Goal: Task Accomplishment & Management: Complete application form

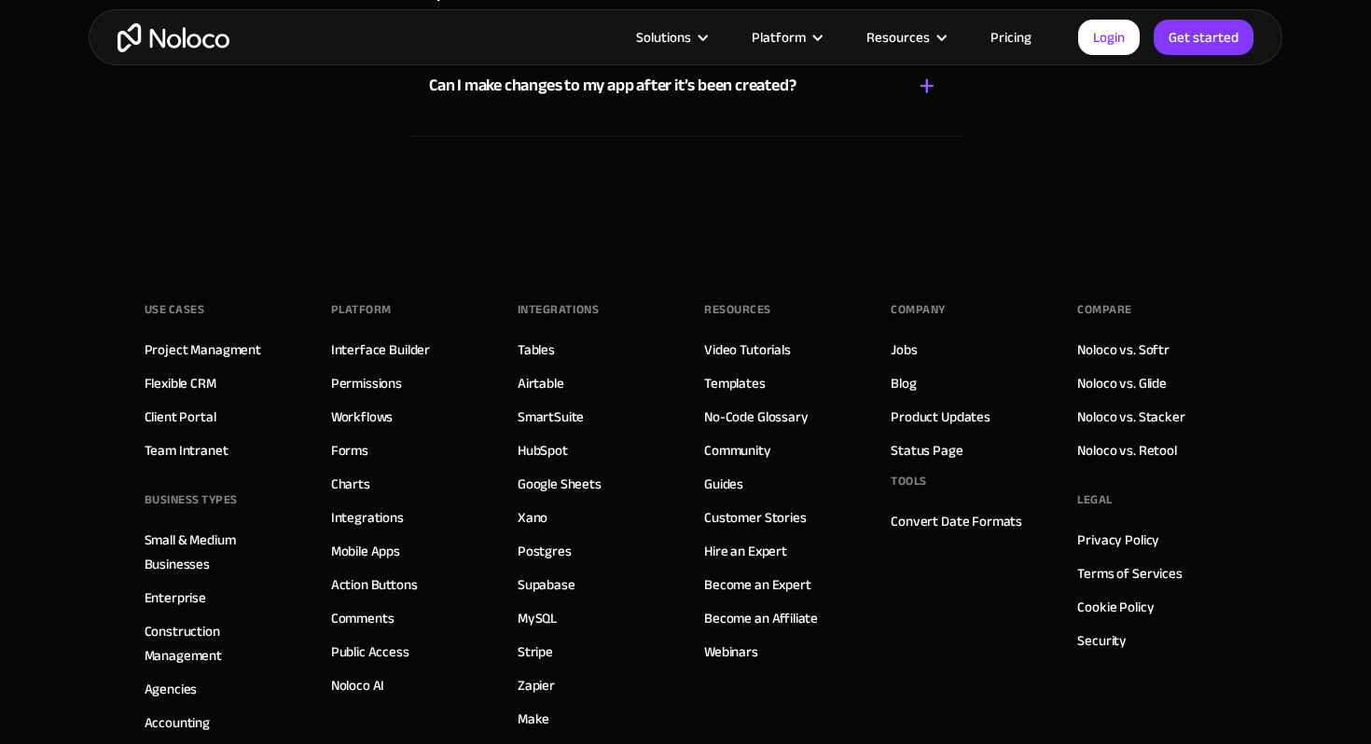
scroll to position [10335, 0]
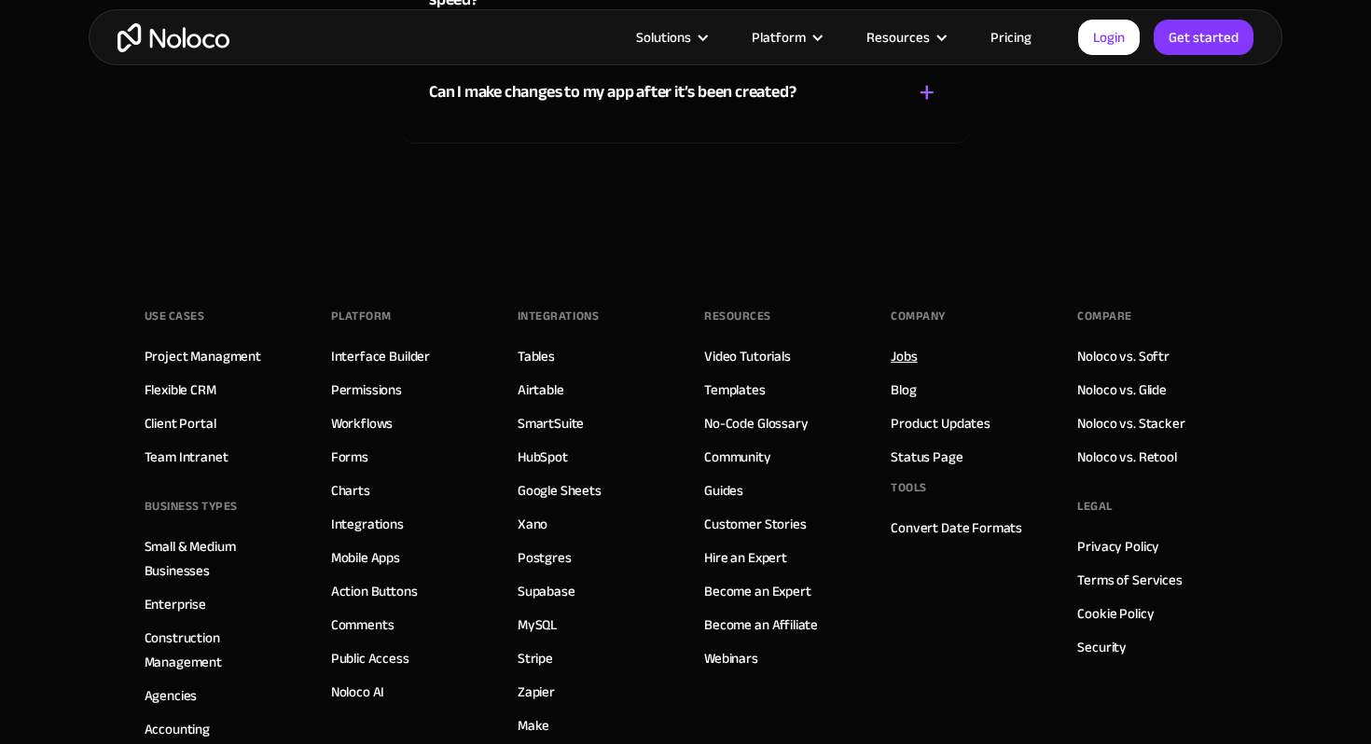
click at [909, 356] on link "Jobs" at bounding box center [904, 356] width 26 height 24
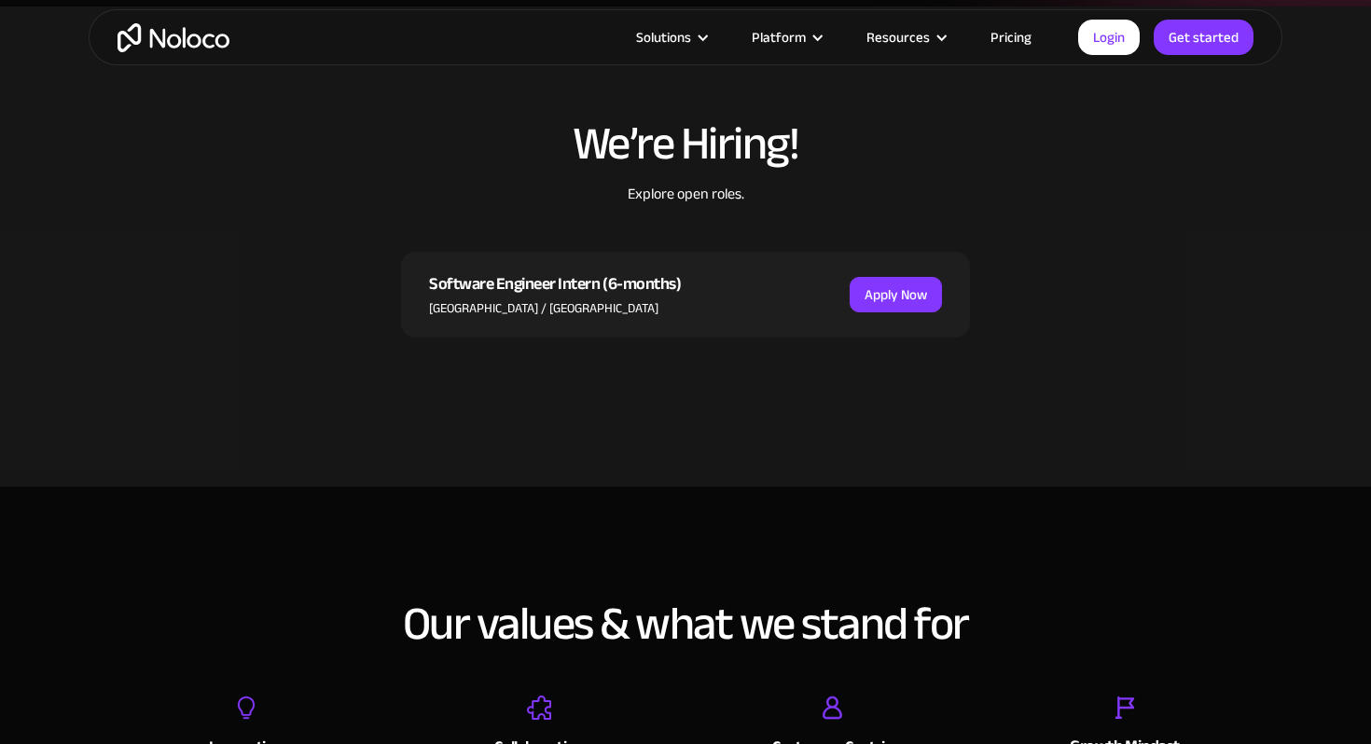
scroll to position [517, 0]
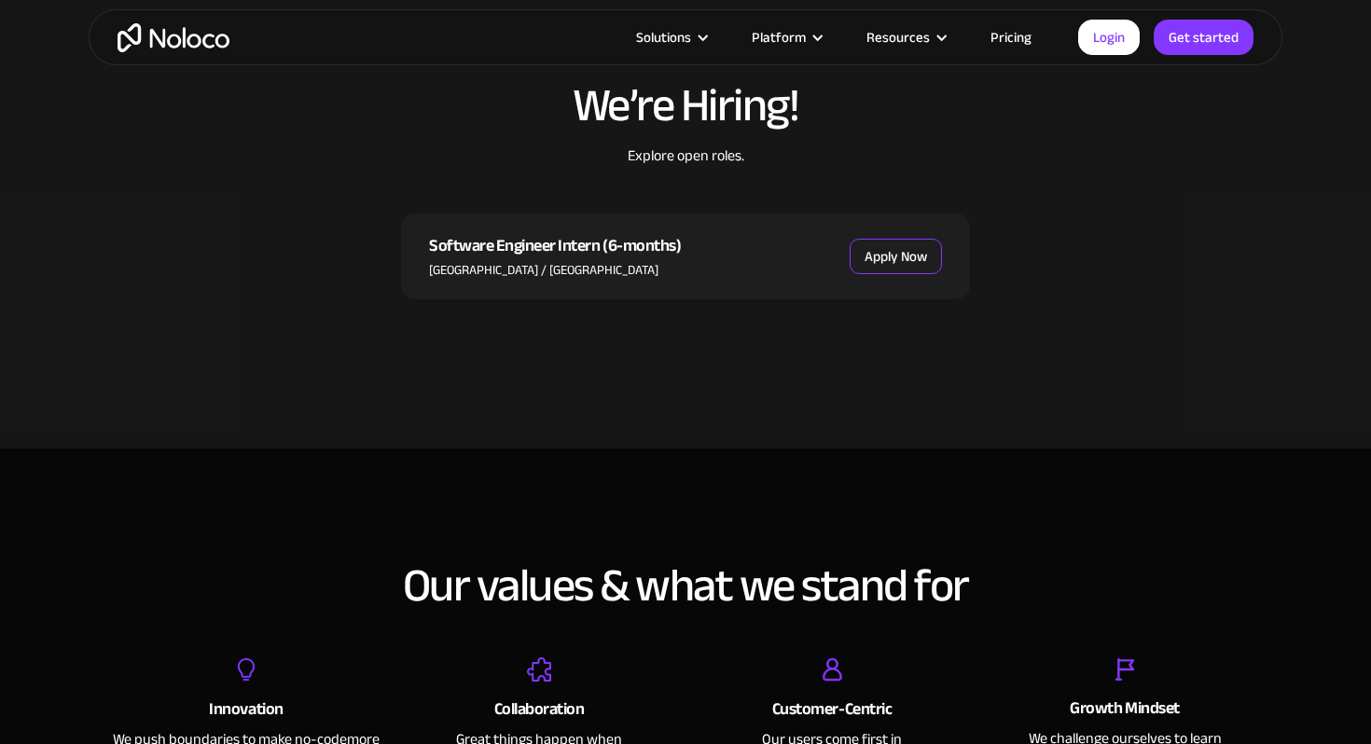
click at [911, 251] on link "Apply Now" at bounding box center [896, 256] width 92 height 35
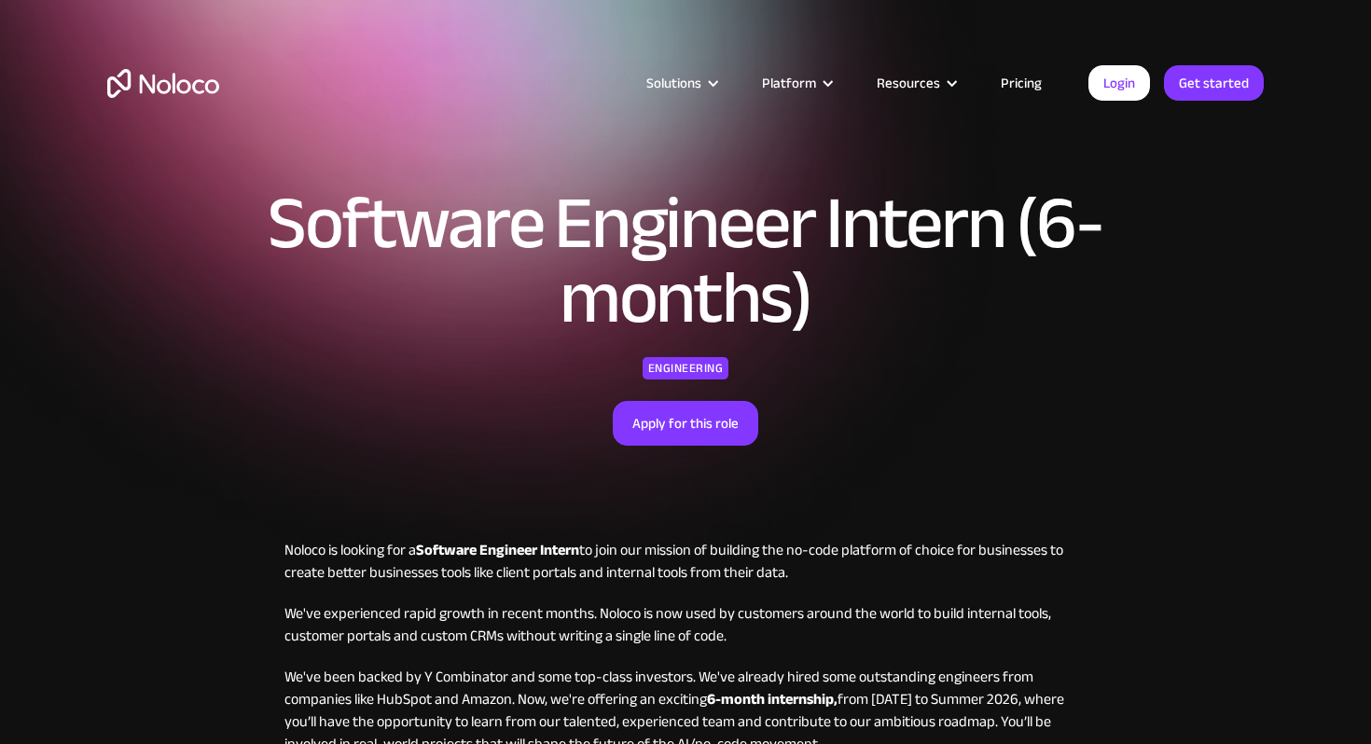
click at [693, 361] on div "Engineering" at bounding box center [686, 368] width 87 height 22
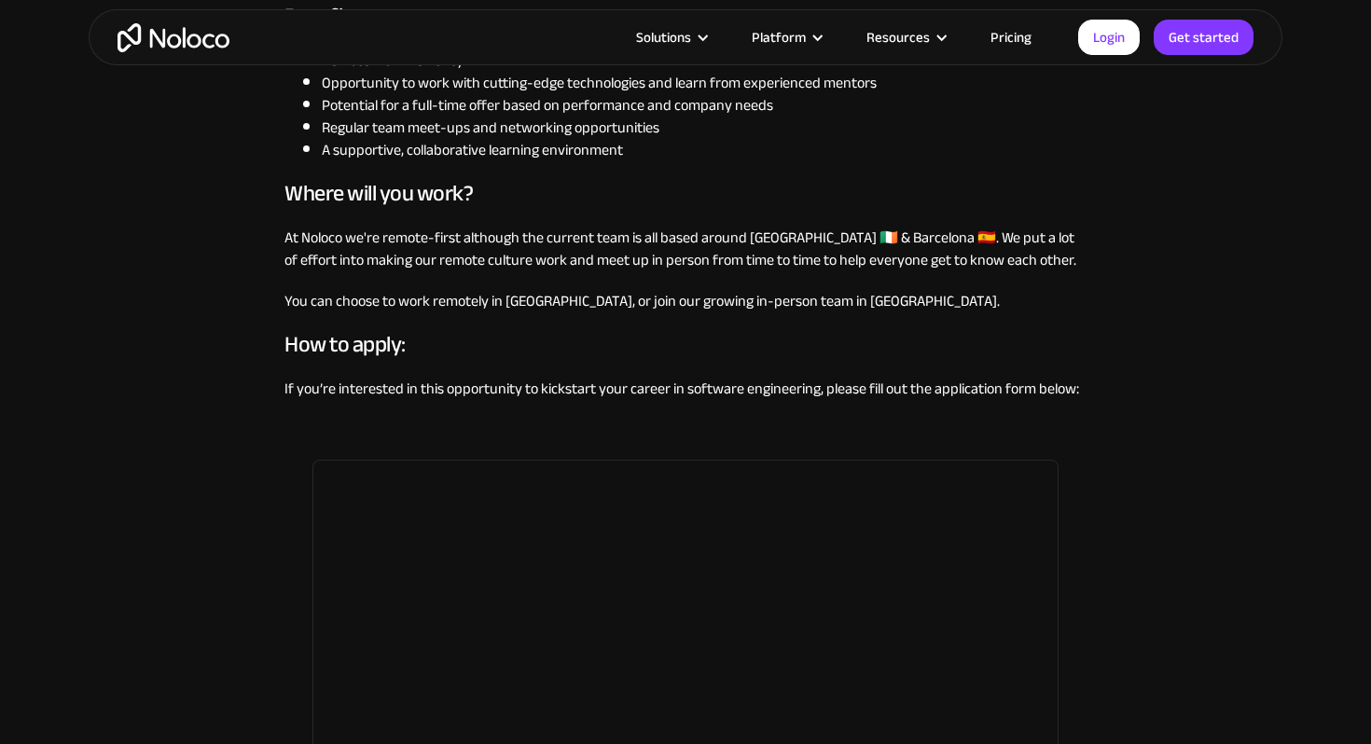
scroll to position [1413, 0]
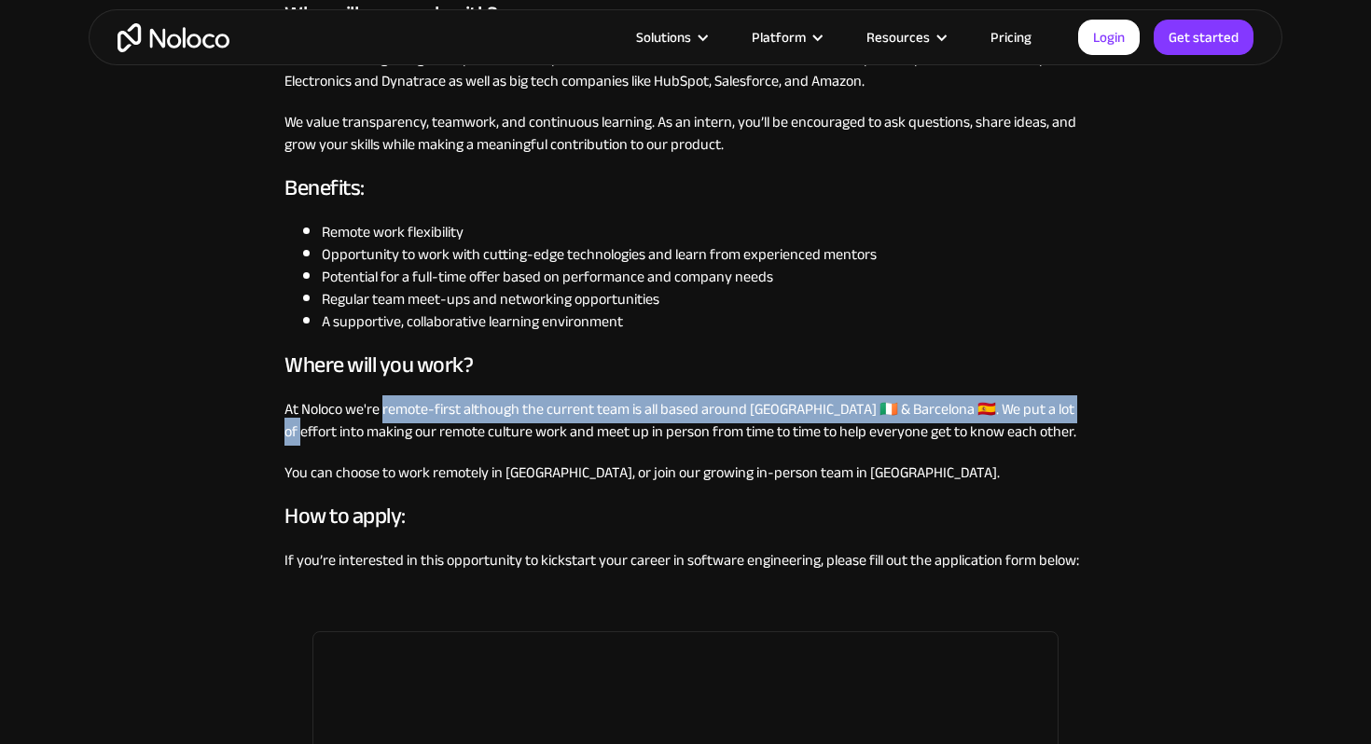
drag, startPoint x: 383, startPoint y: 417, endPoint x: 1064, endPoint y: 412, distance: 681.1
click at [1064, 412] on p "At Noloco we're remote-first although the current team is all based around Dubl…" at bounding box center [686, 420] width 802 height 45
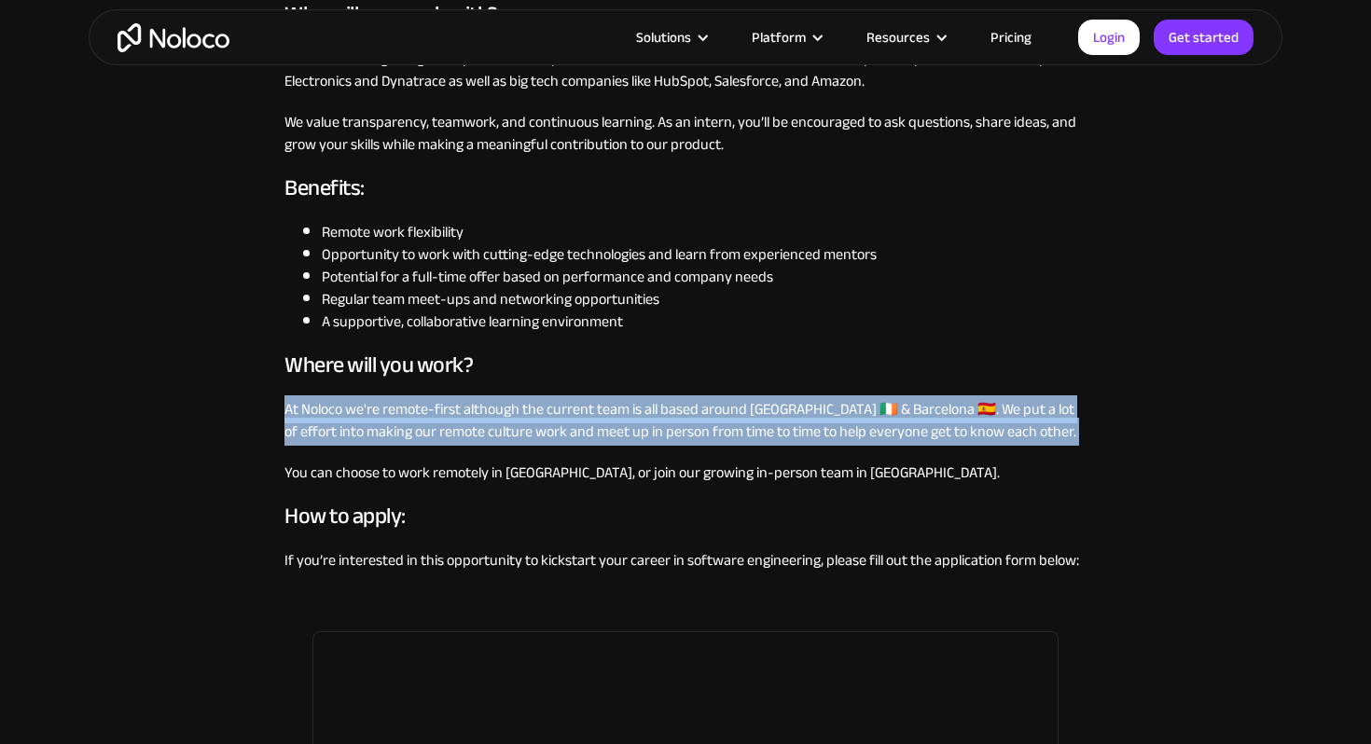
drag, startPoint x: 260, startPoint y: 399, endPoint x: 1007, endPoint y: 446, distance: 747.8
click at [1007, 446] on div "Software Engineer Intern (6-months) Engineering Apply for this role Noloco is l…" at bounding box center [685, 173] width 1371 height 3173
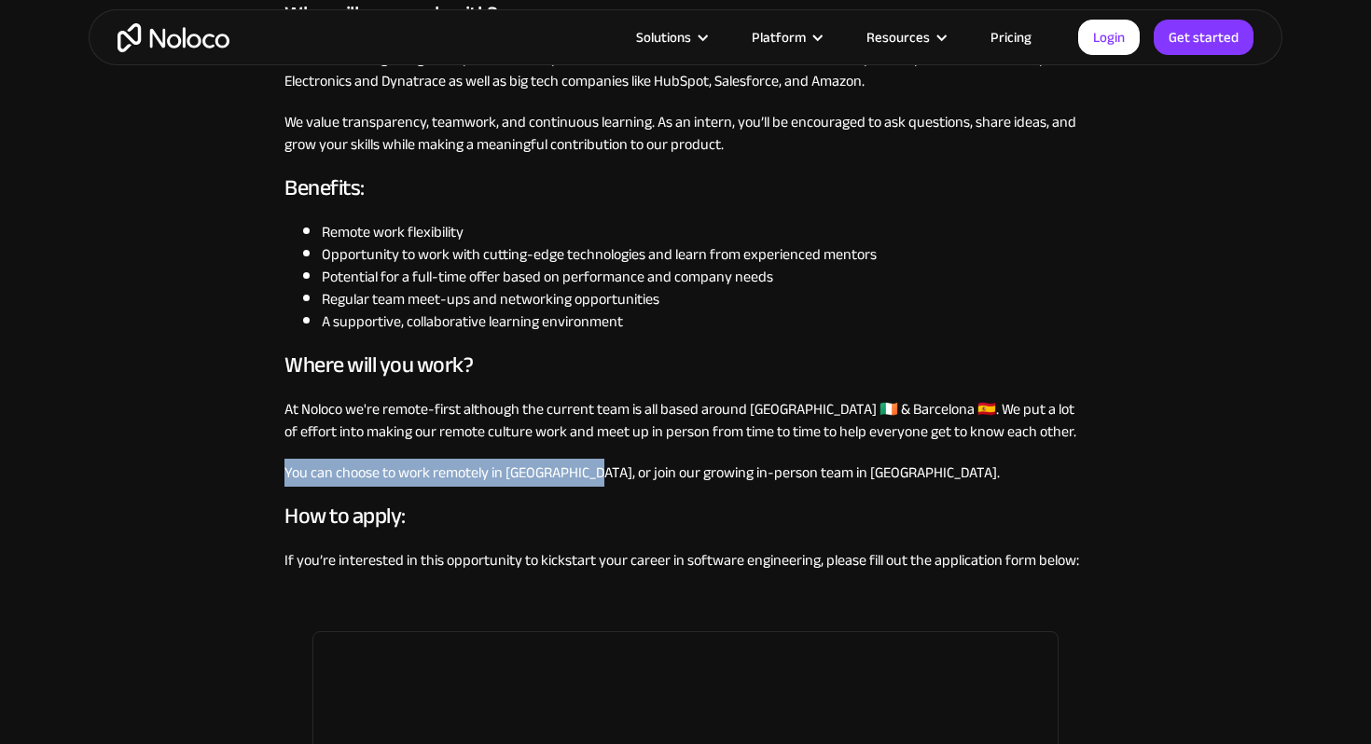
drag, startPoint x: 261, startPoint y: 479, endPoint x: 571, endPoint y: 477, distance: 309.7
click at [571, 477] on div "Software Engineer Intern (6-months) Engineering Apply for this role Noloco is l…" at bounding box center [685, 173] width 1371 height 3173
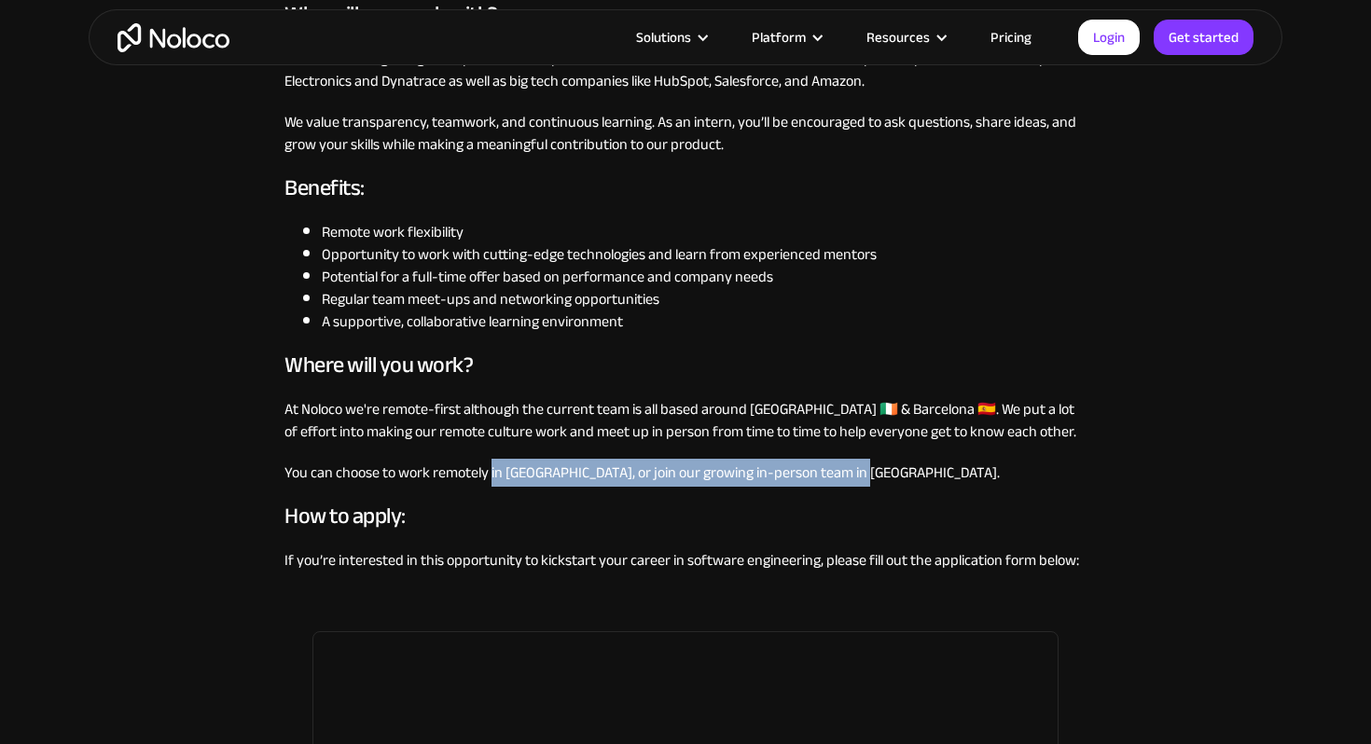
drag, startPoint x: 491, startPoint y: 478, endPoint x: 854, endPoint y: 467, distance: 363.1
click at [854, 467] on p "You can choose to work remotely in Ireland, or join our growing in-person team …" at bounding box center [686, 473] width 802 height 22
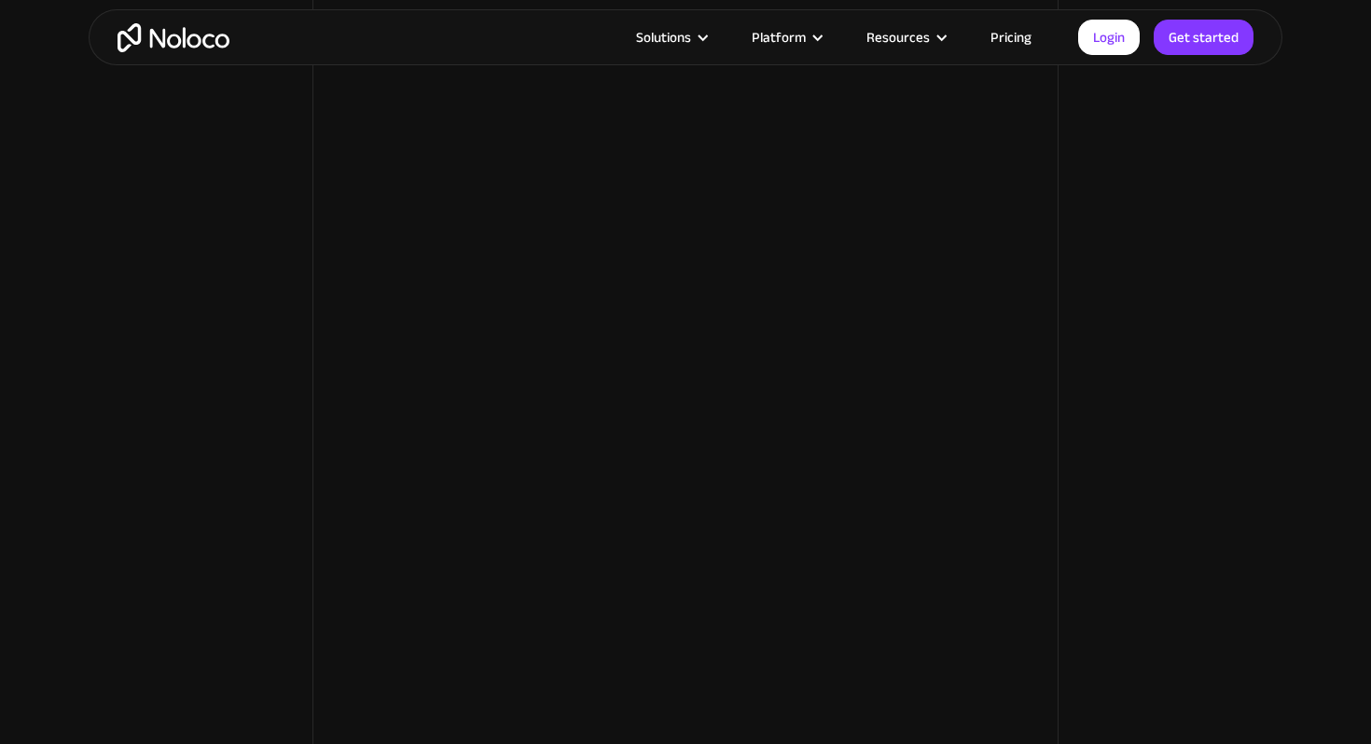
scroll to position [2253, 0]
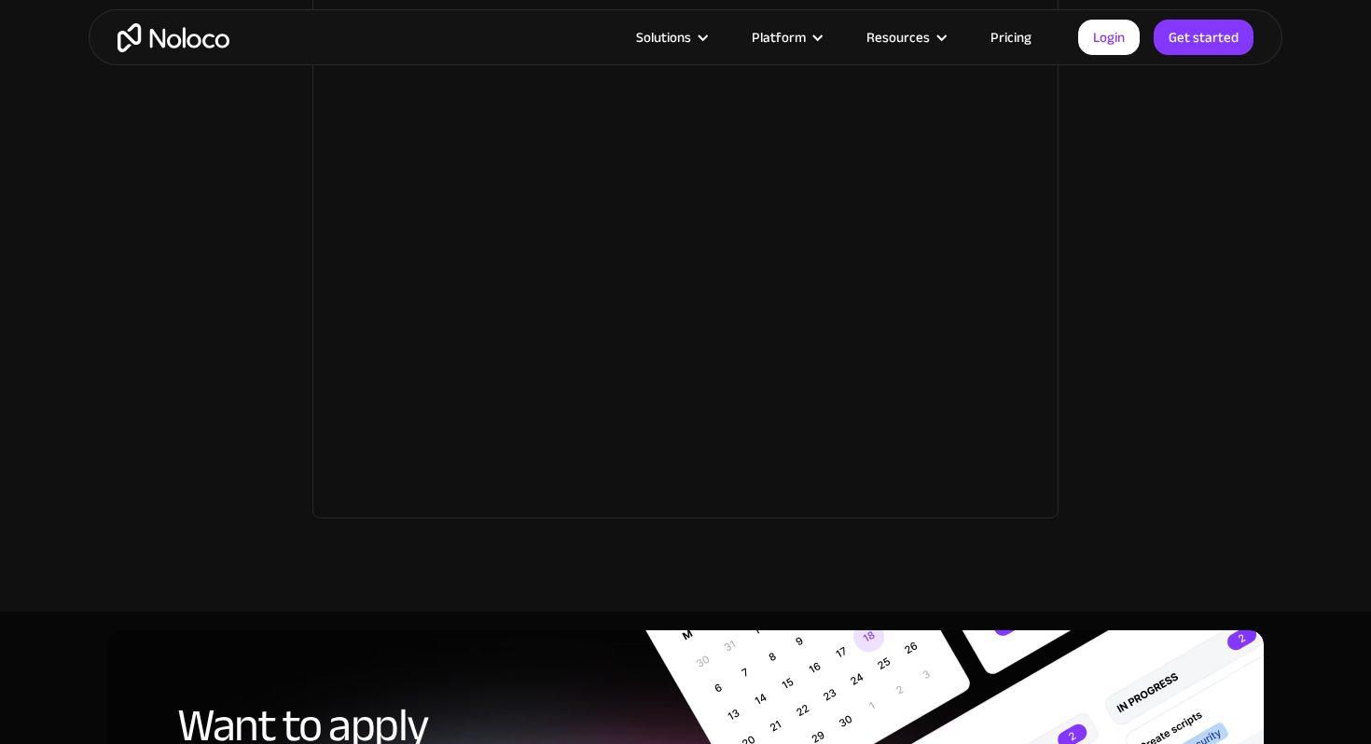
scroll to position [2701, 0]
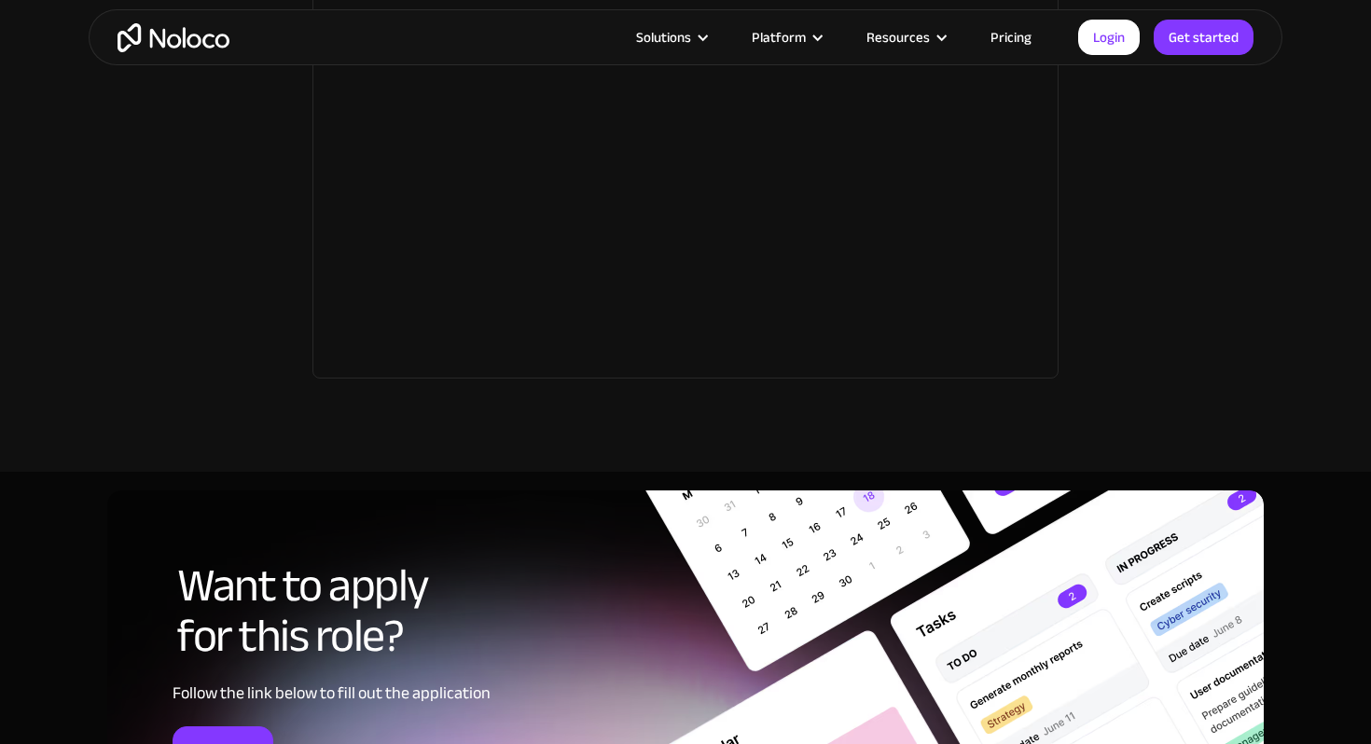
click at [1040, 603] on div "Want to apply for this role? Follow the link below to fill out the application …" at bounding box center [685, 666] width 1157 height 351
click at [1159, 632] on div "Want to apply for this role? Follow the link below to fill out the application …" at bounding box center [685, 666] width 1157 height 351
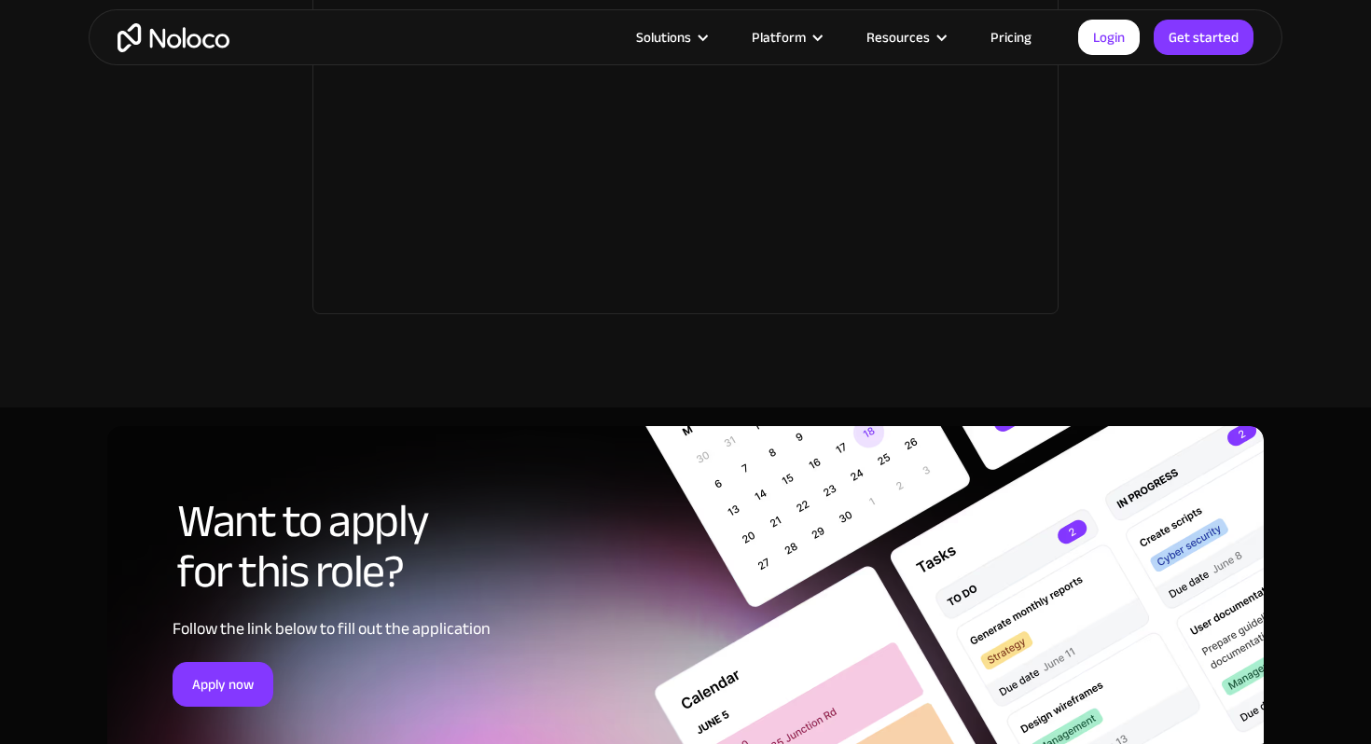
scroll to position [2759, 0]
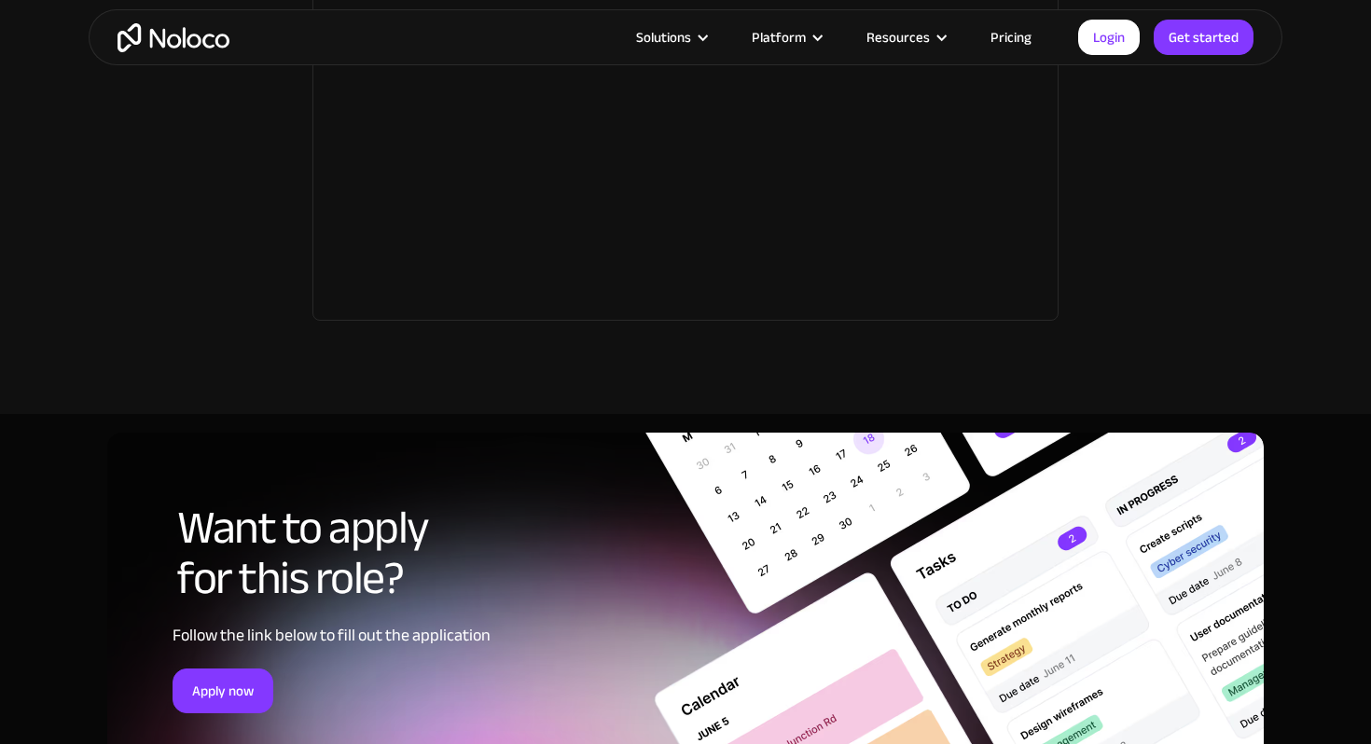
click at [898, 443] on div "Want to apply for this role? Follow the link below to fill out the application …" at bounding box center [685, 608] width 1157 height 351
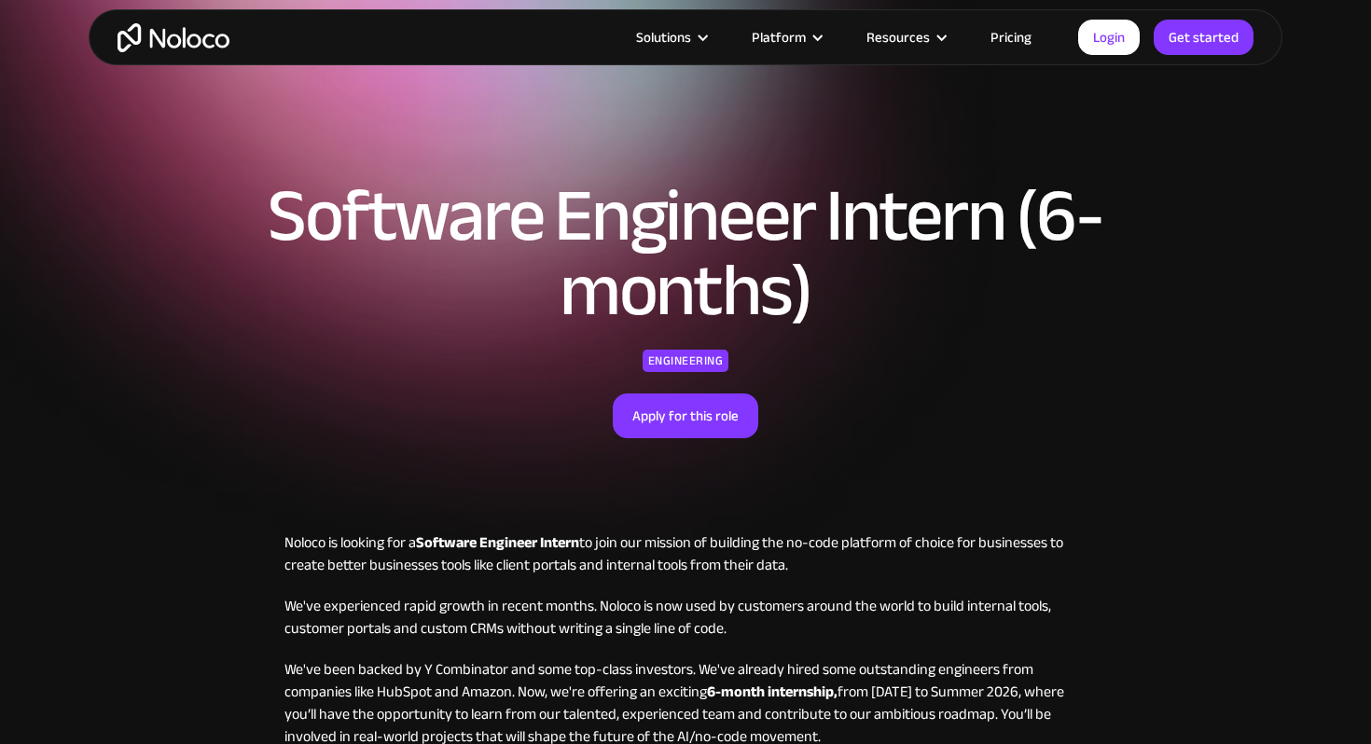
scroll to position [0, 0]
